Goal: Information Seeking & Learning: Learn about a topic

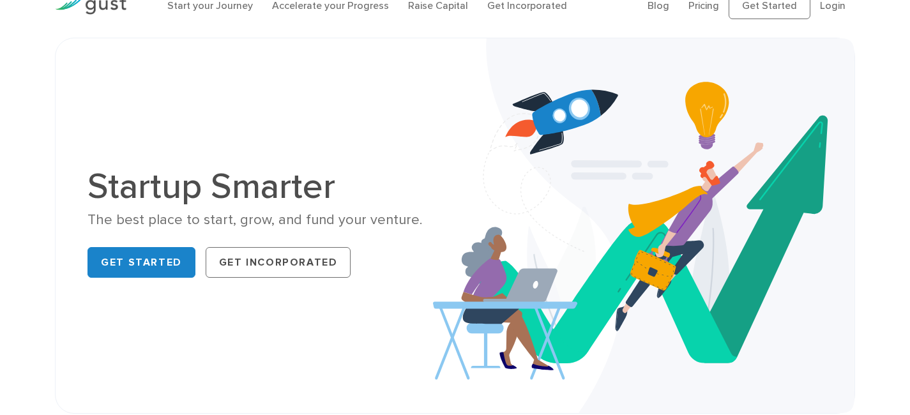
scroll to position [29, 0]
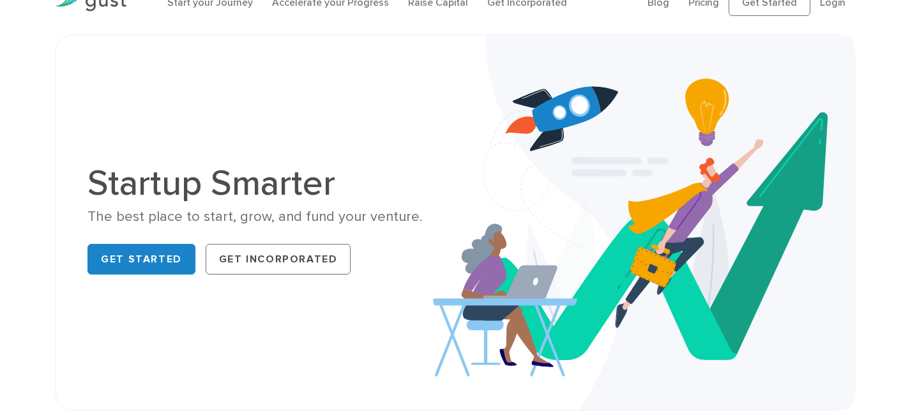
click at [173, 239] on div "Get Started Get Incorporated" at bounding box center [266, 259] width 358 height 41
click at [174, 251] on link "Get Started" at bounding box center [141, 259] width 108 height 31
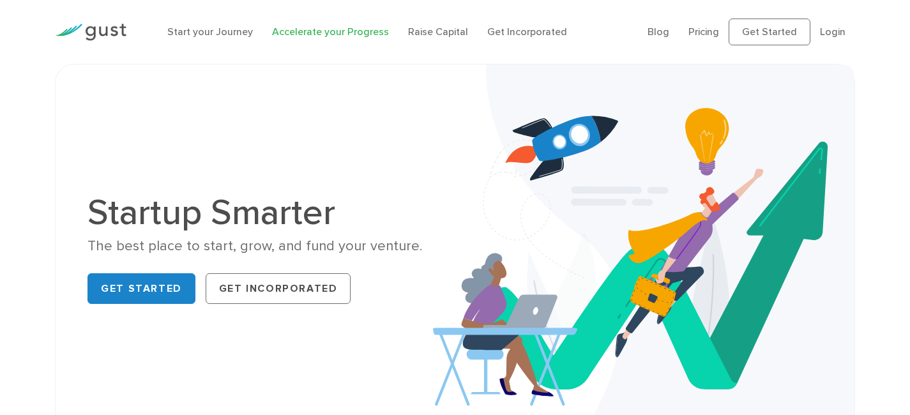
click at [358, 31] on link "Accelerate your Progress" at bounding box center [330, 32] width 117 height 12
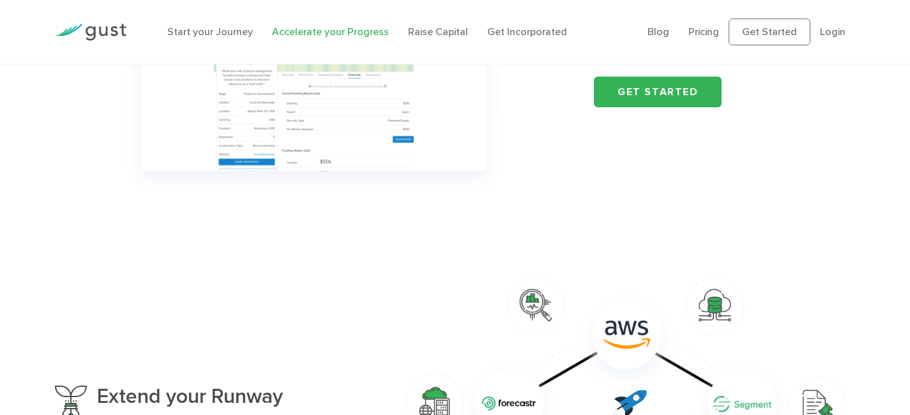
scroll to position [652, 0]
